Goal: Transaction & Acquisition: Purchase product/service

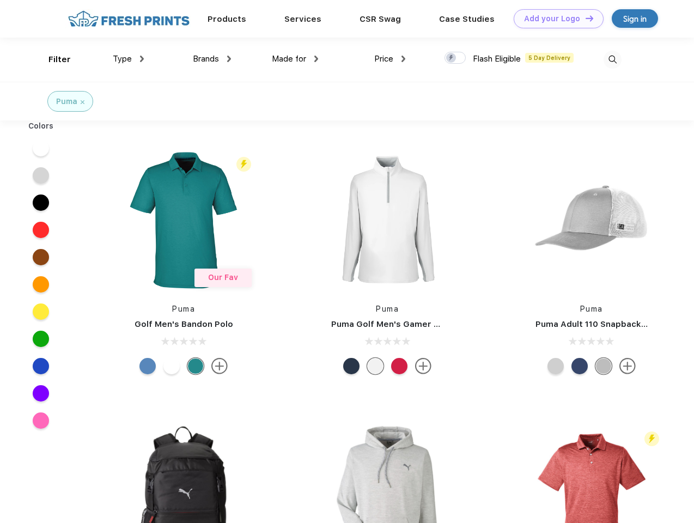
click at [554, 19] on link "Add your Logo Design Tool" at bounding box center [559, 18] width 90 height 19
click at [0, 0] on div "Design Tool" at bounding box center [0, 0] width 0 height 0
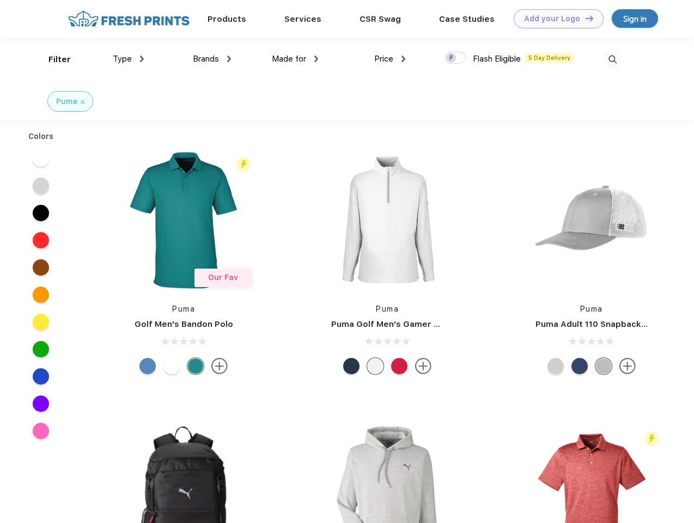
click at [584, 18] on link "Add your Logo Design Tool" at bounding box center [559, 18] width 90 height 19
click at [52, 59] on div "Filter" at bounding box center [59, 59] width 22 height 13
click at [129, 59] on span "Type" at bounding box center [122, 59] width 19 height 10
click at [212, 59] on span "Brands" at bounding box center [206, 59] width 26 height 10
click at [295, 59] on span "Made for" at bounding box center [289, 59] width 34 height 10
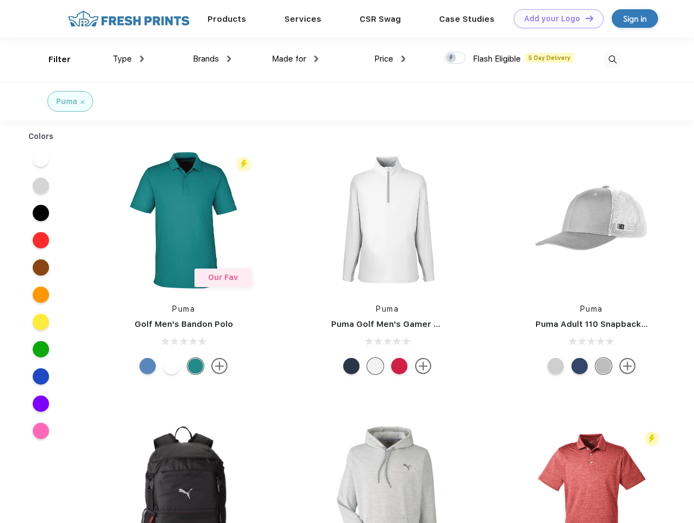
click at [390, 59] on span "Price" at bounding box center [383, 59] width 19 height 10
click at [455, 58] on div at bounding box center [454, 58] width 21 height 12
click at [451, 58] on input "checkbox" at bounding box center [447, 54] width 7 height 7
click at [612, 59] on img at bounding box center [612, 60] width 18 height 18
